Goal: Task Accomplishment & Management: Manage account settings

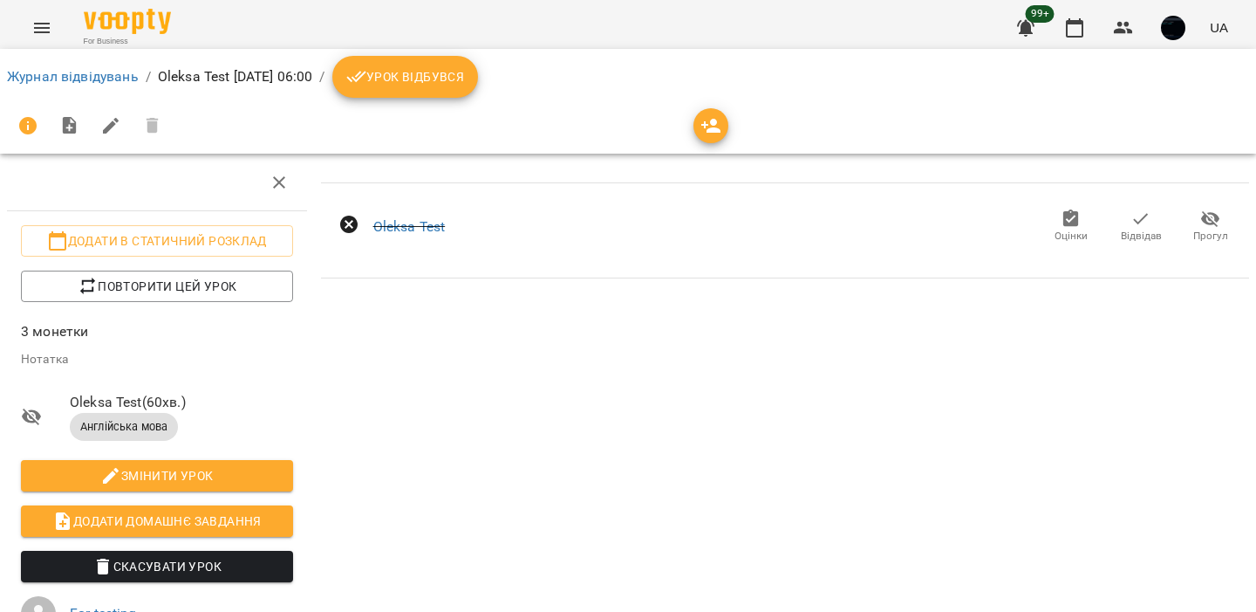
click at [40, 29] on icon "Menu" at bounding box center [41, 27] width 21 height 21
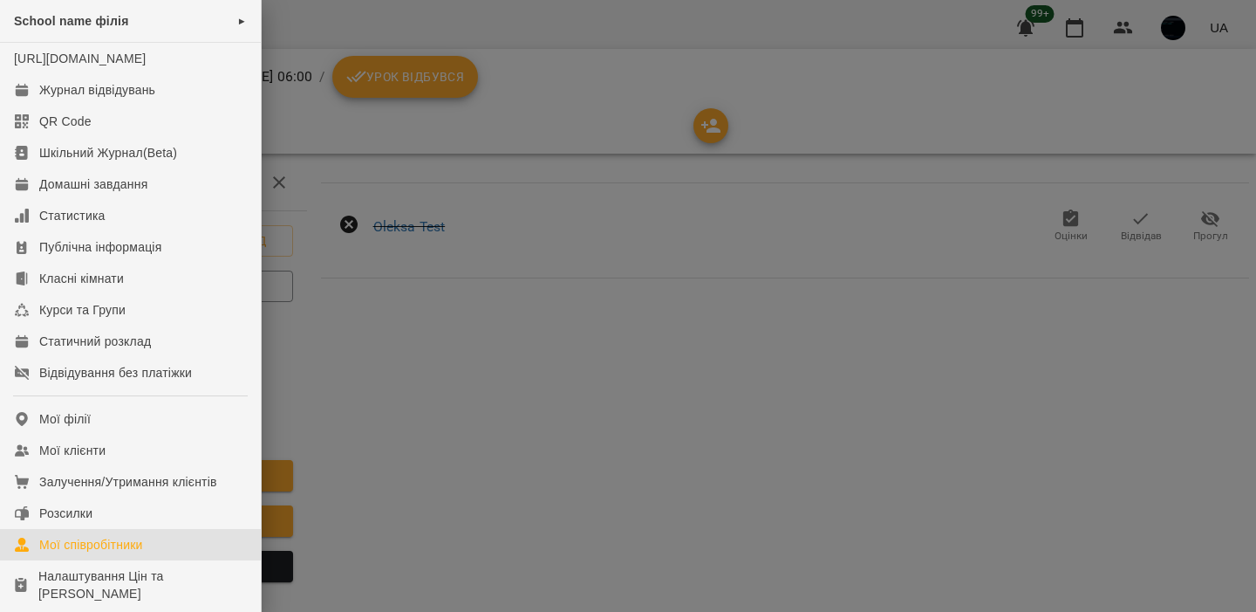
click at [98, 553] on div "Мої співробітники" at bounding box center [91, 544] width 104 height 17
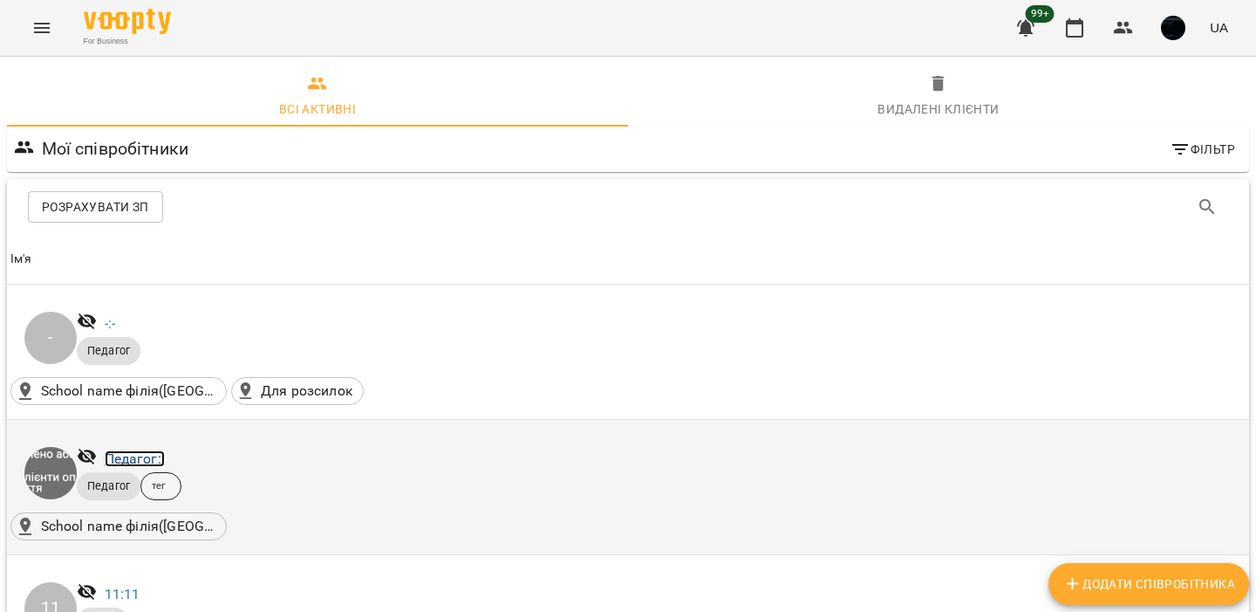
click at [119, 453] on link "Педагог: ." at bounding box center [135, 458] width 60 height 17
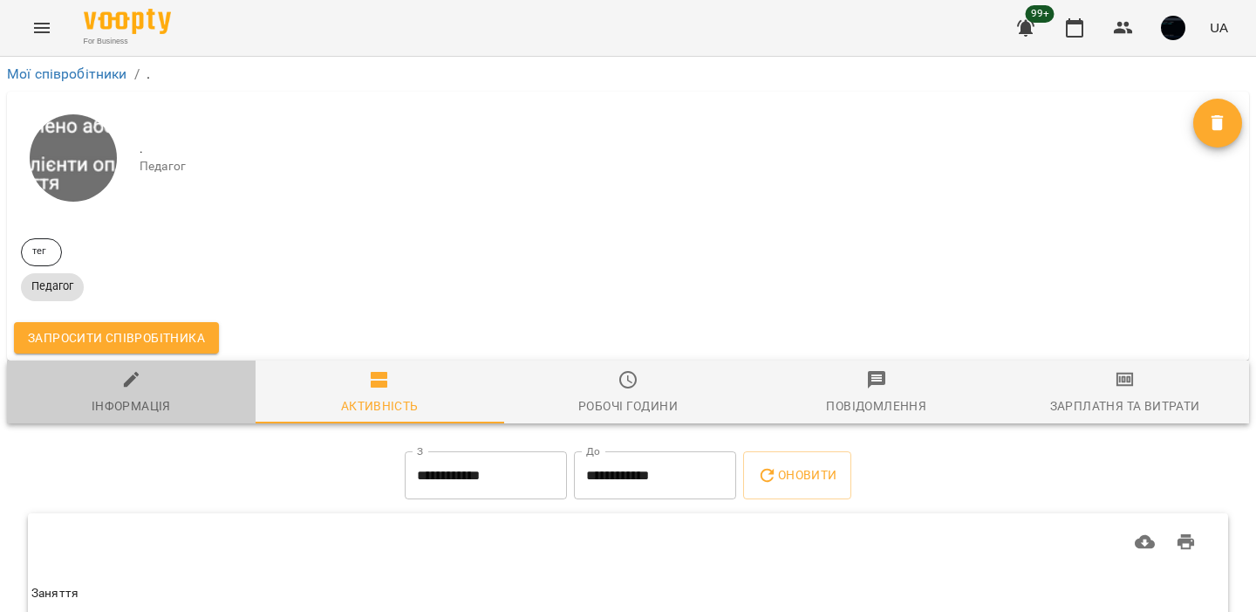
click at [137, 402] on div "Інформація" at bounding box center [131, 405] width 79 height 21
select select "**"
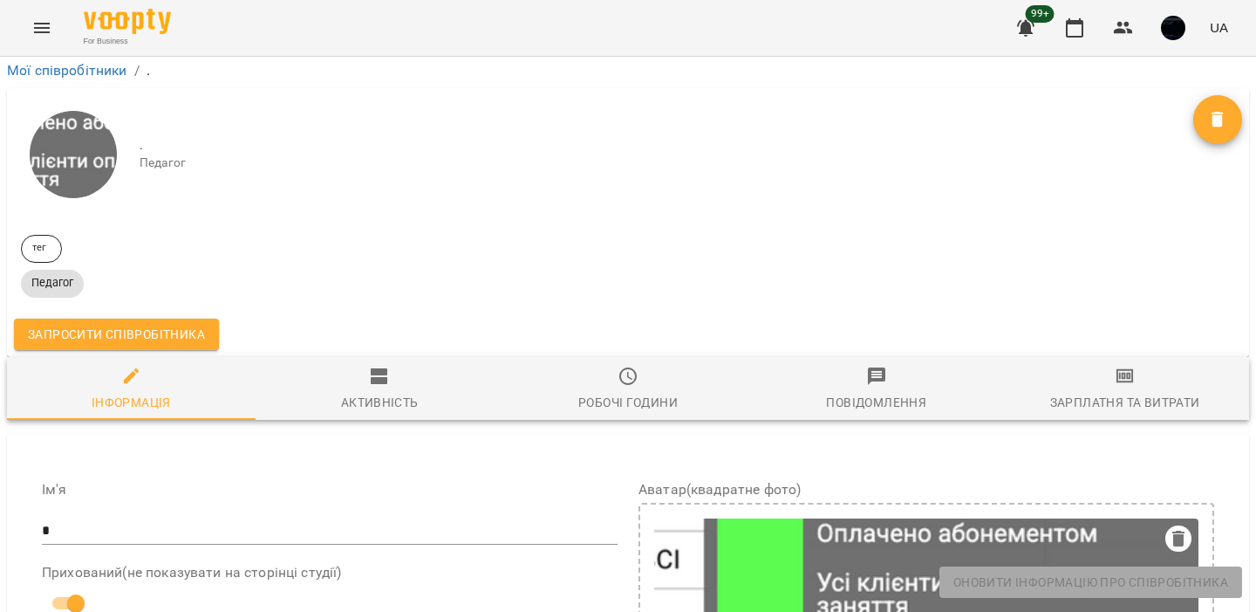
scroll to position [11, 0]
click at [87, 69] on link "Мої співробітники" at bounding box center [67, 70] width 120 height 17
